Goal: Transaction & Acquisition: Book appointment/travel/reservation

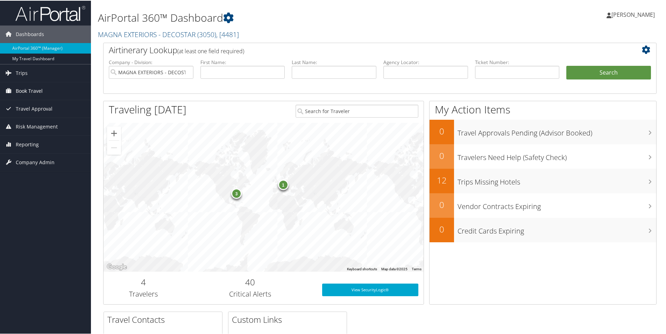
click at [35, 89] on span "Book Travel" at bounding box center [29, 90] width 27 height 17
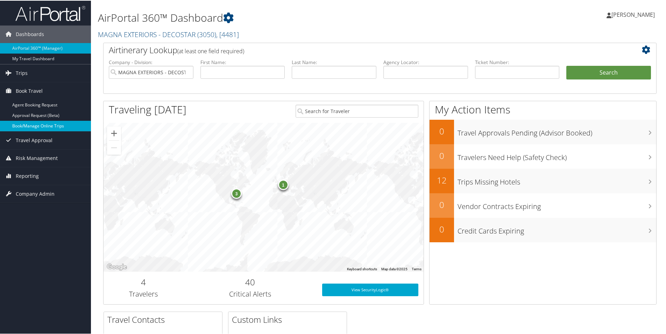
click at [39, 121] on link "Book/Manage Online Trips" at bounding box center [45, 125] width 91 height 10
